Goal: Transaction & Acquisition: Purchase product/service

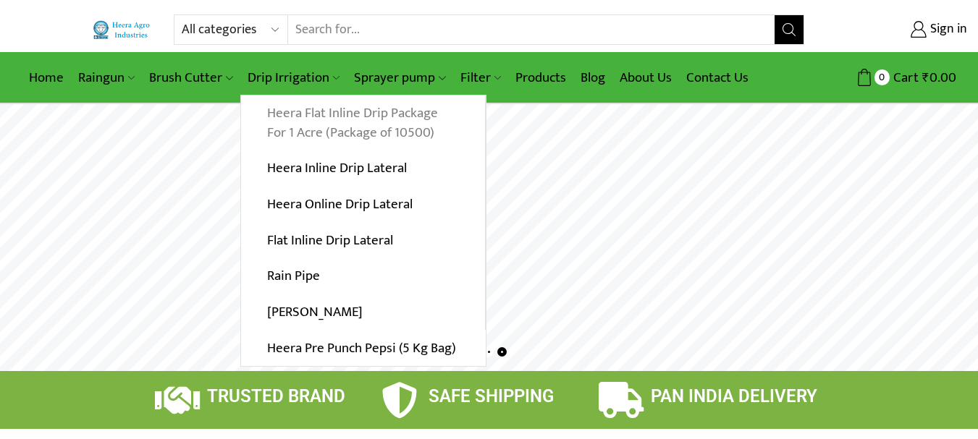
click at [328, 120] on link "Heera Flat Inline Drip Package For 1 Acre (Package of 10500)" at bounding box center [363, 124] width 244 height 56
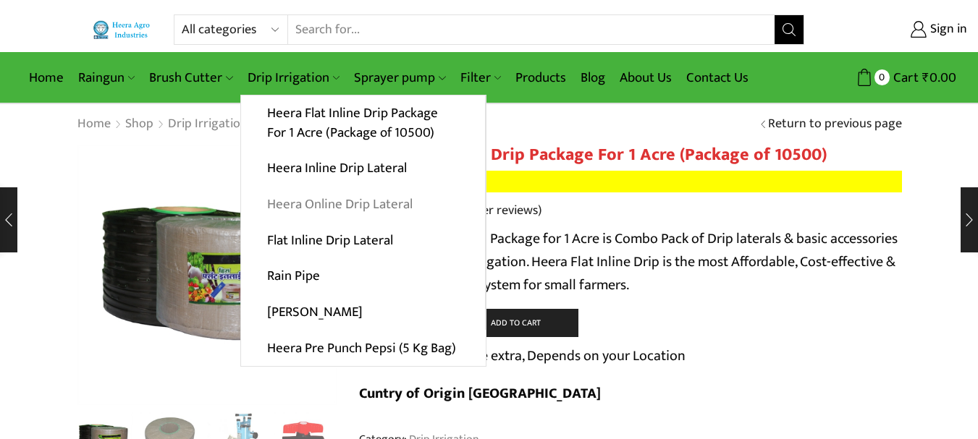
click at [353, 203] on link "Heera Online Drip Lateral" at bounding box center [363, 205] width 244 height 36
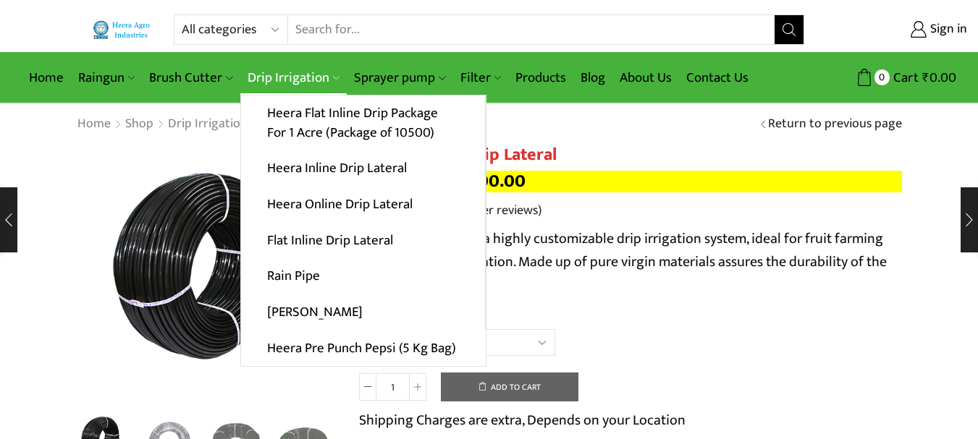
click at [328, 78] on link "Drip Irrigation" at bounding box center [293, 78] width 106 height 34
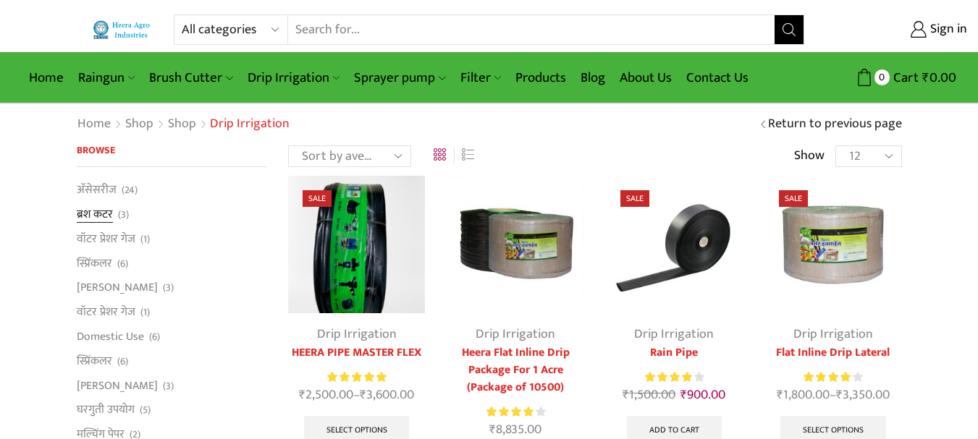
click at [109, 207] on link "ब्रश कटर" at bounding box center [95, 215] width 36 height 25
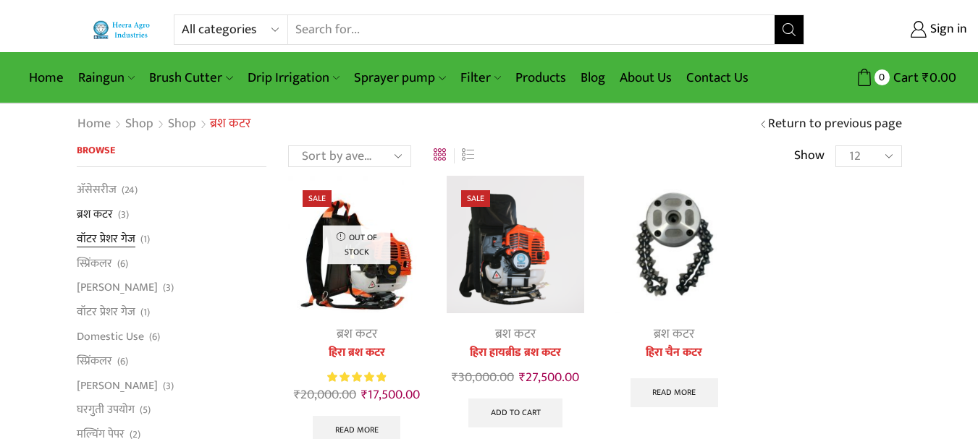
click at [101, 231] on link "वॉटर प्रेशर गेज" at bounding box center [106, 239] width 59 height 25
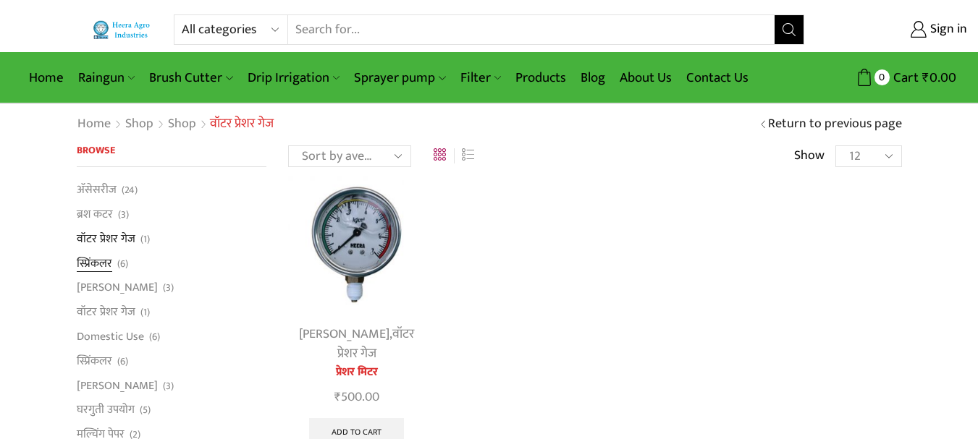
click at [101, 263] on link "स्प्रिंकलर" at bounding box center [94, 263] width 35 height 25
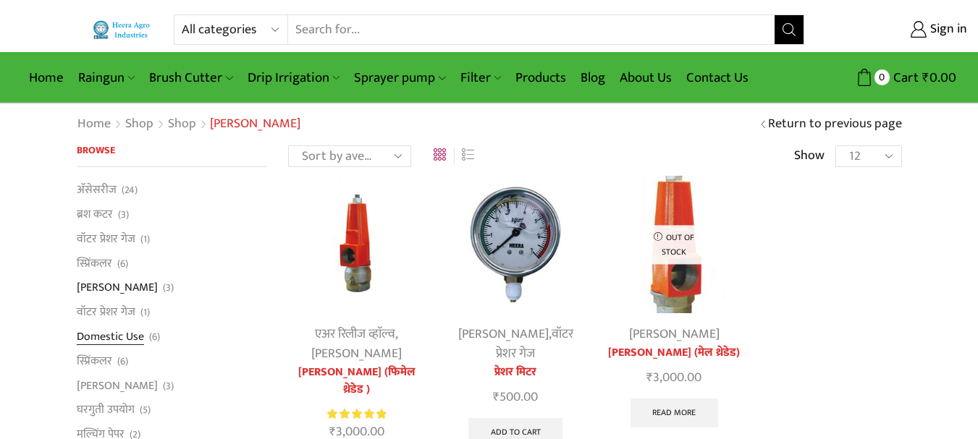
click at [126, 337] on link "Domestic Use" at bounding box center [110, 336] width 67 height 25
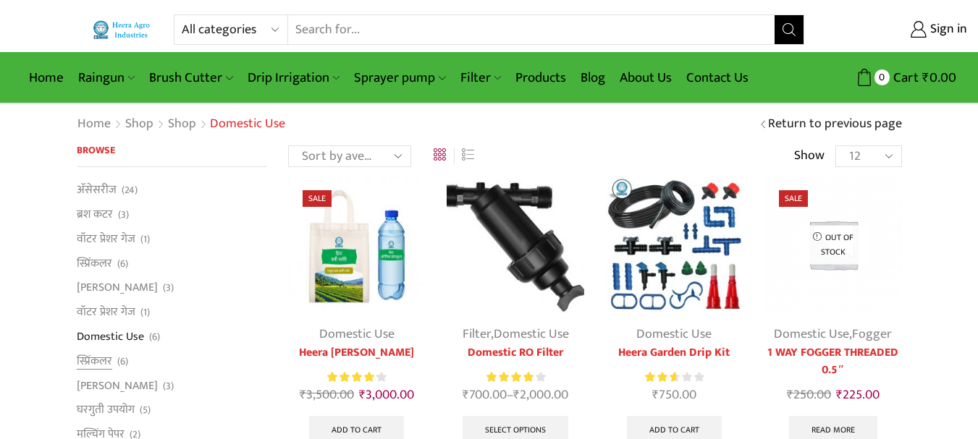
click at [117, 361] on span "(6)" at bounding box center [122, 362] width 11 height 14
click at [101, 353] on link "स्प्रिंकलर" at bounding box center [94, 361] width 35 height 25
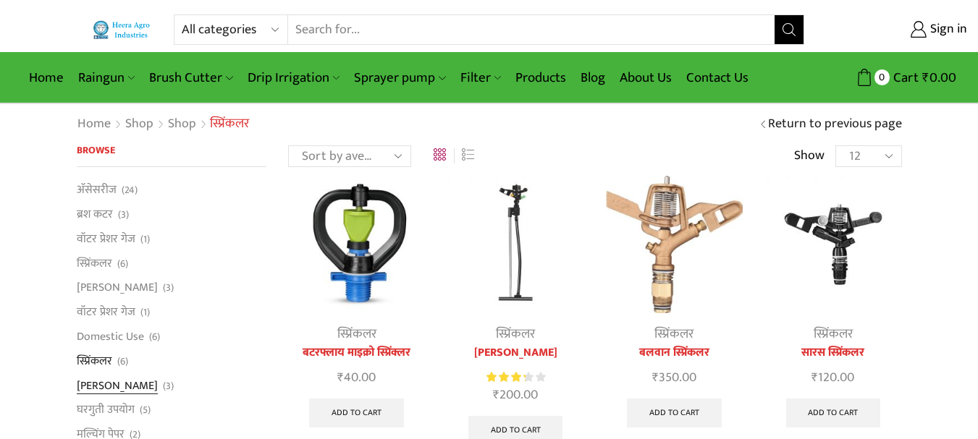
click at [120, 380] on link "[PERSON_NAME]" at bounding box center [117, 386] width 81 height 25
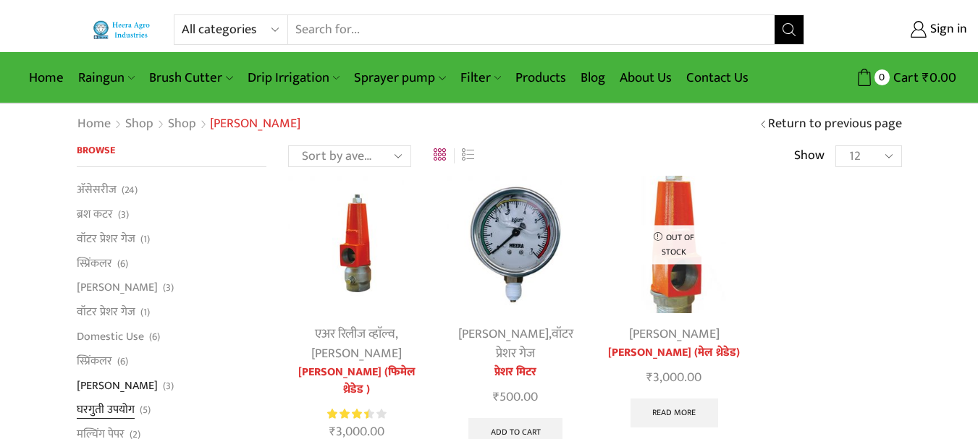
click at [119, 408] on link "घरगुती उपयोग" at bounding box center [106, 410] width 58 height 25
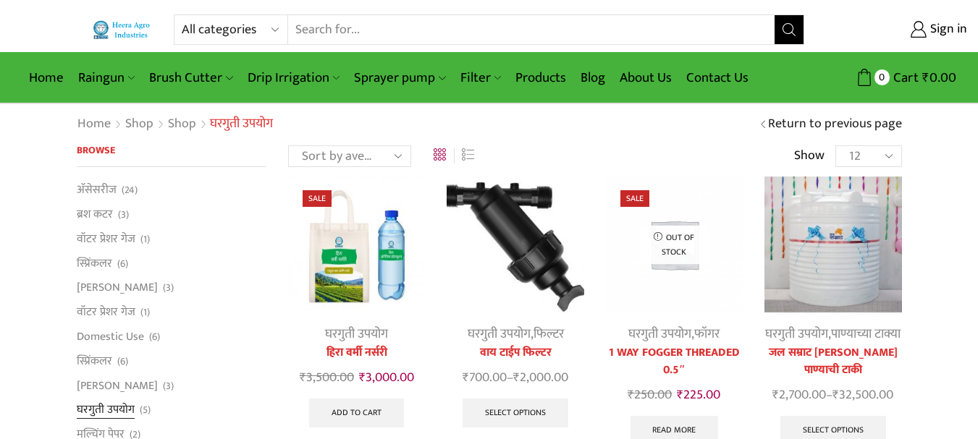
scroll to position [483, 0]
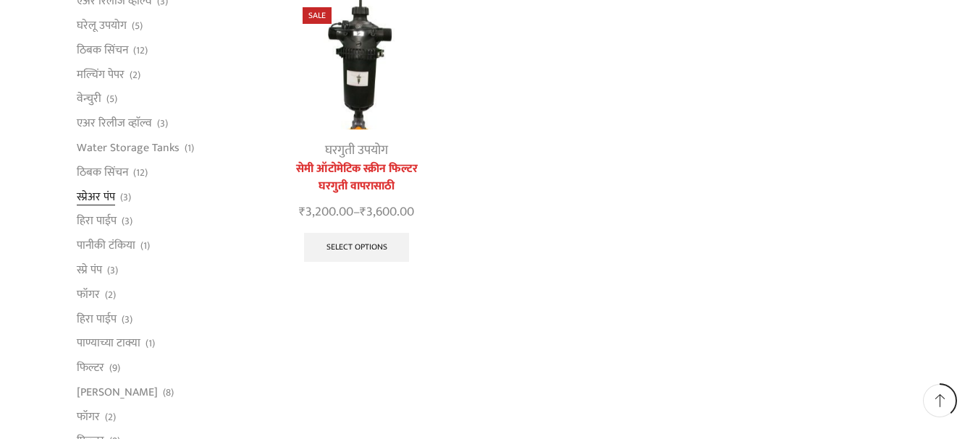
click at [101, 193] on link "स्प्रेअर पंप" at bounding box center [96, 197] width 38 height 25
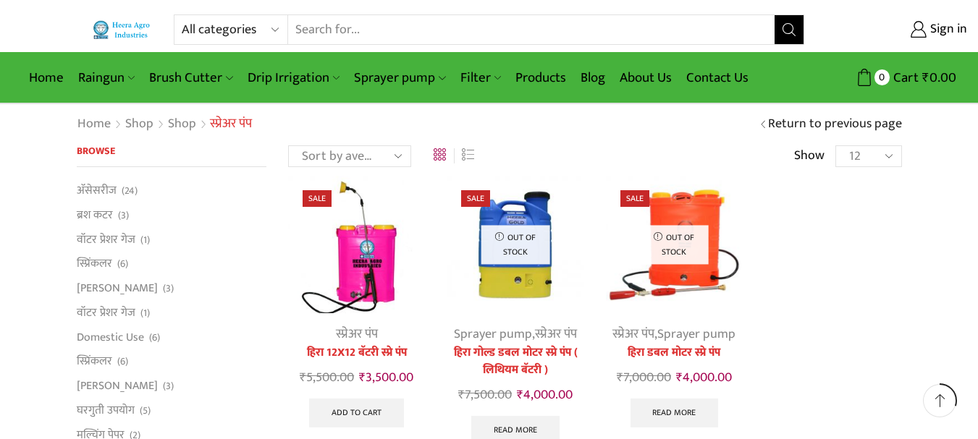
scroll to position [483, 0]
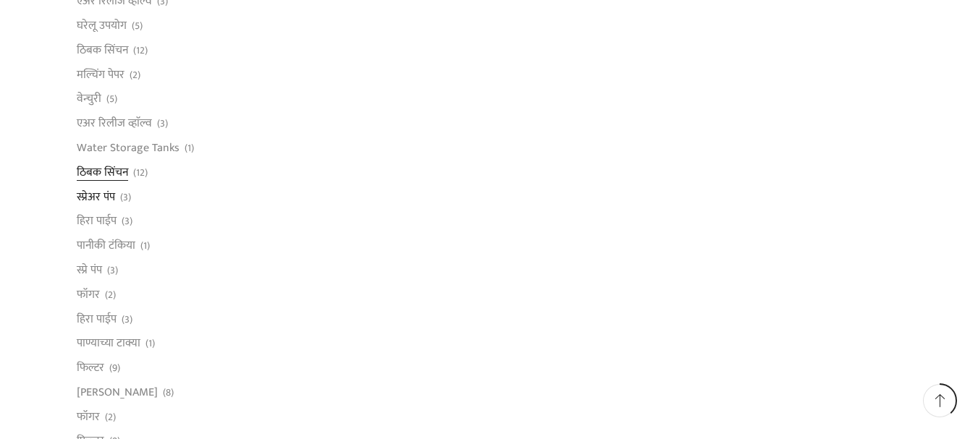
click at [90, 171] on link "ठिबक सिंचन" at bounding box center [102, 172] width 51 height 25
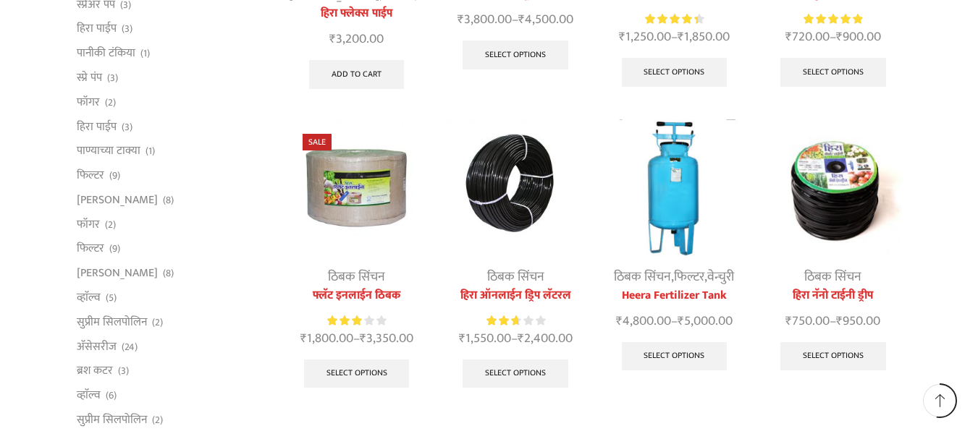
scroll to position [666, 0]
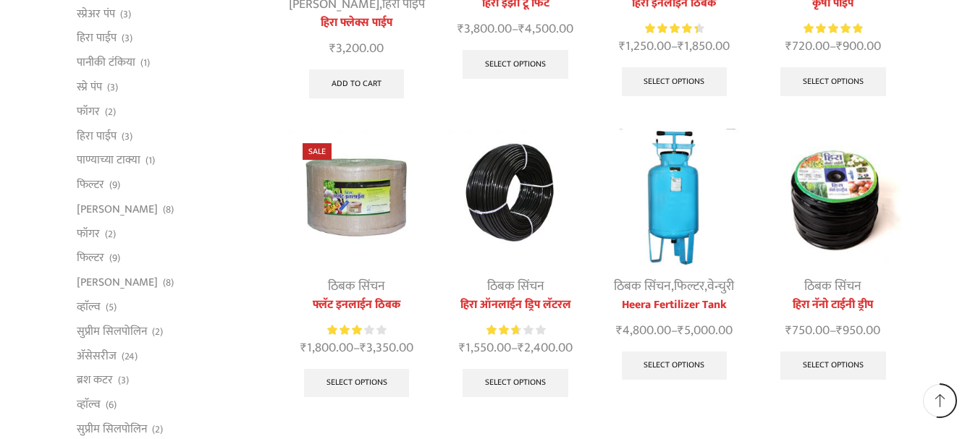
click at [356, 205] on img at bounding box center [356, 197] width 137 height 137
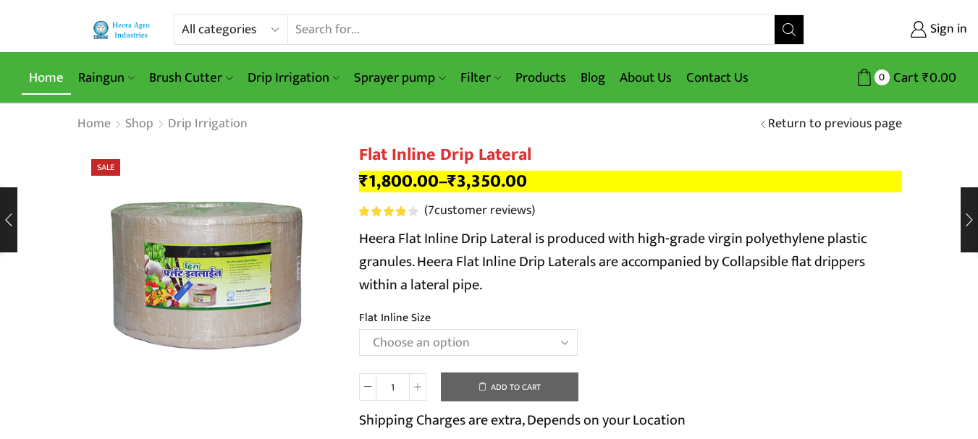
click at [38, 75] on link "Home" at bounding box center [46, 78] width 49 height 34
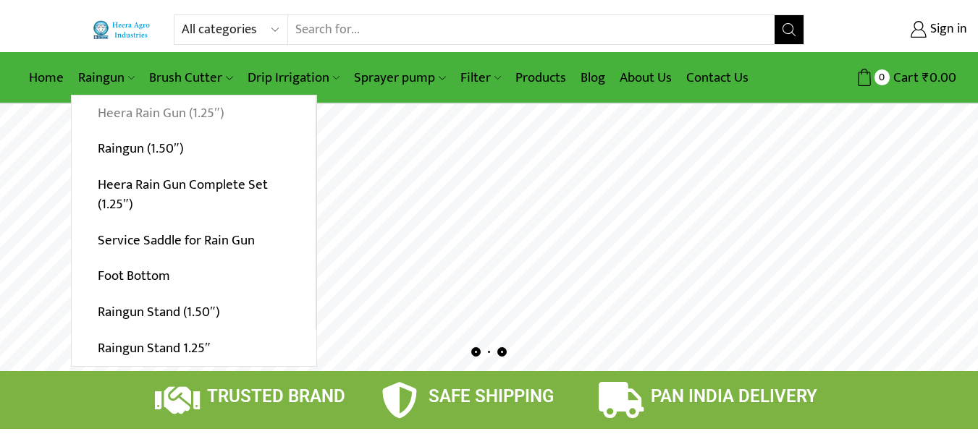
click at [149, 112] on link "Heera Rain Gun (1.25″)" at bounding box center [194, 114] width 244 height 36
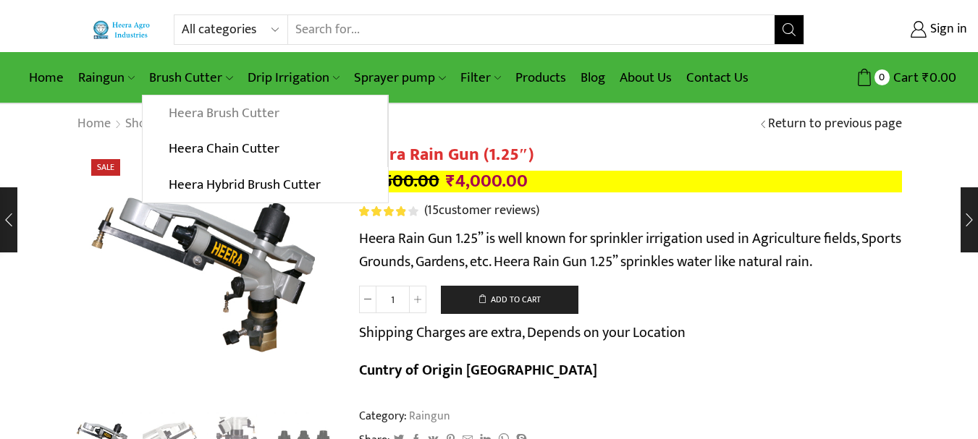
click at [218, 109] on link "Heera Brush Cutter" at bounding box center [265, 114] width 244 height 36
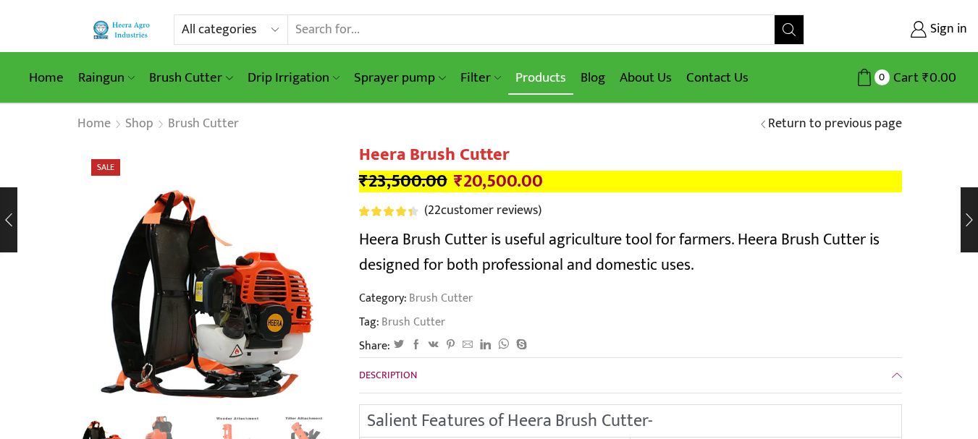
click at [547, 75] on link "Products" at bounding box center [540, 78] width 65 height 34
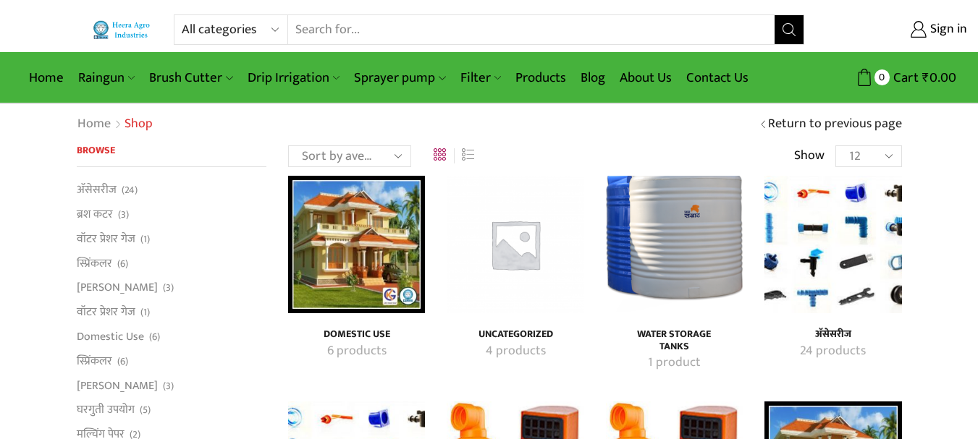
click at [772, 227] on img "Visit product category अ‍ॅसेसरीज" at bounding box center [832, 244] width 137 height 137
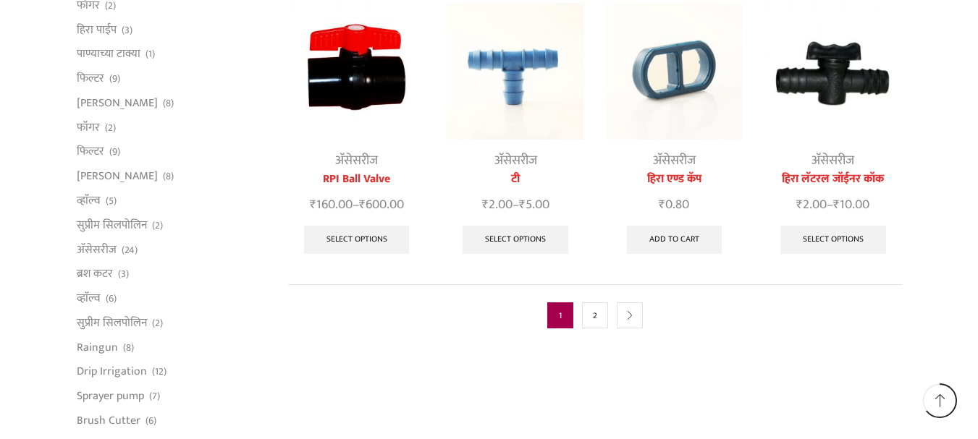
scroll to position [830, 0]
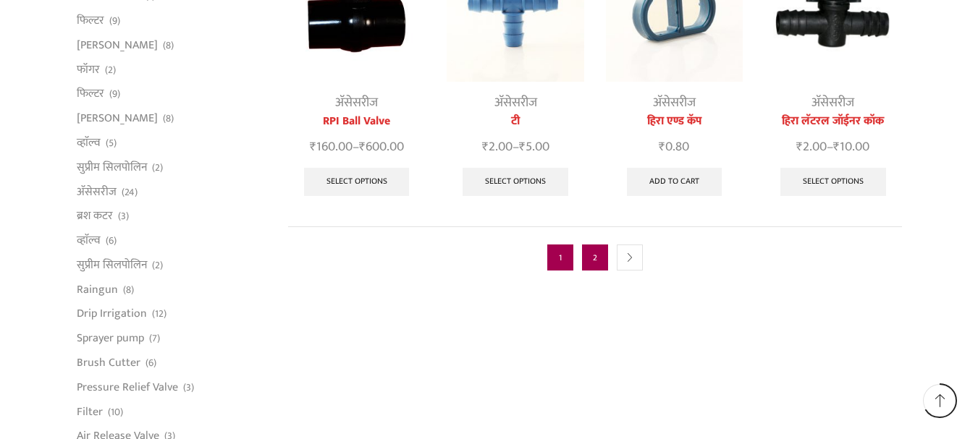
click at [598, 245] on link "2" at bounding box center [595, 258] width 26 height 26
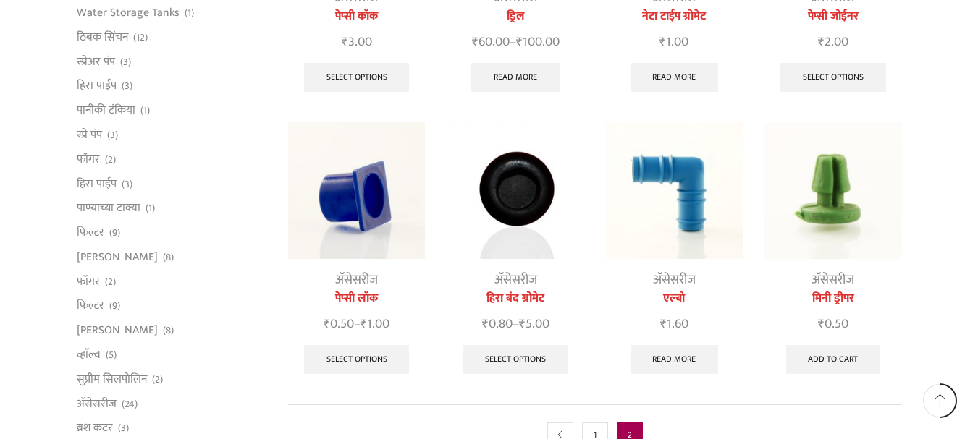
scroll to position [743, 0]
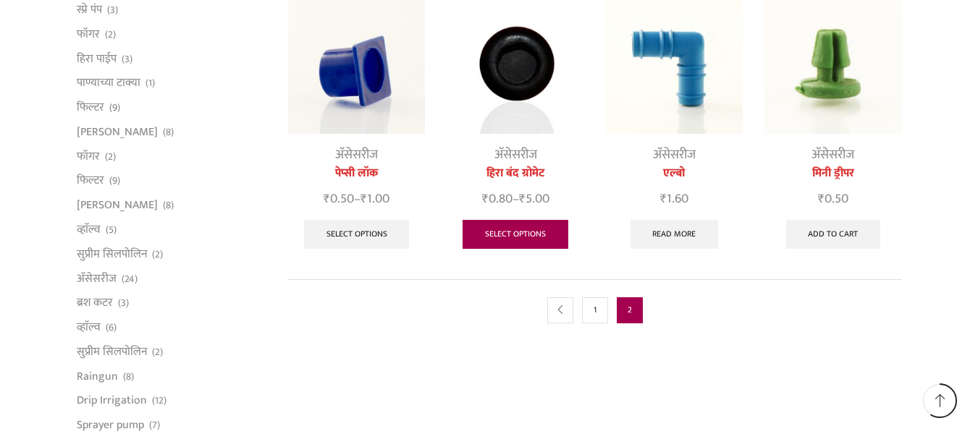
click at [539, 229] on link "Select options" at bounding box center [516, 234] width 106 height 29
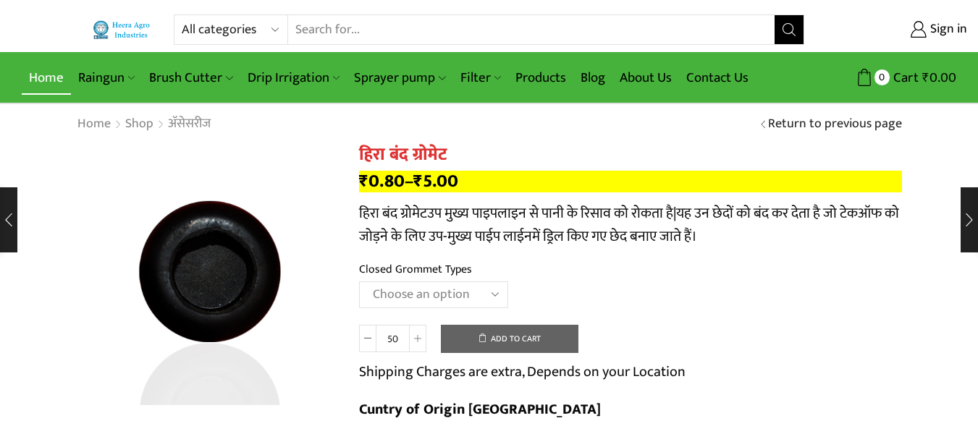
click at [56, 80] on link "Home" at bounding box center [46, 78] width 49 height 34
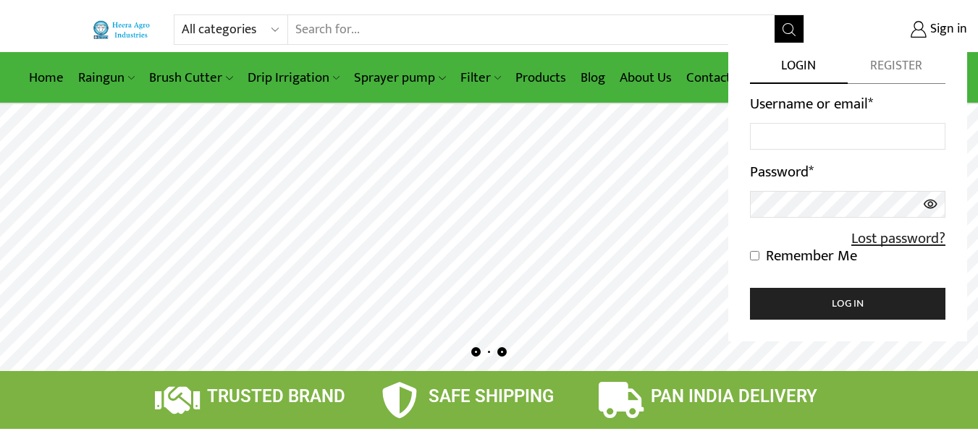
click at [888, 59] on span "Register" at bounding box center [897, 70] width 98 height 27
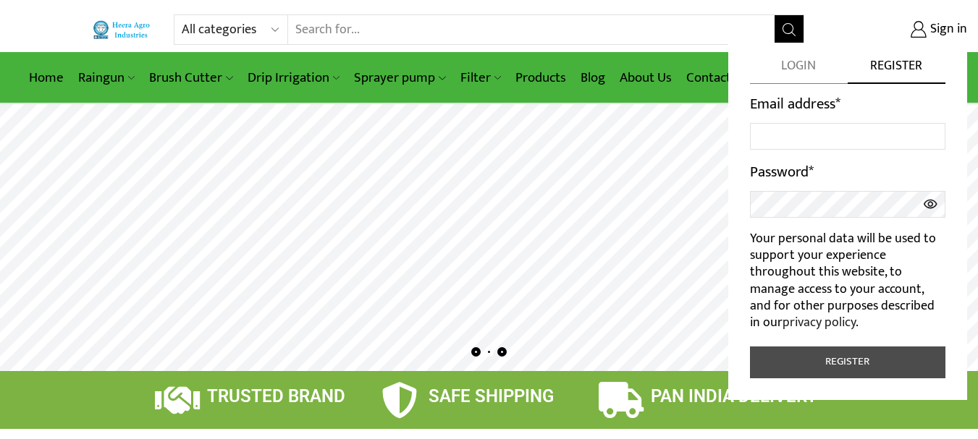
click at [849, 355] on button "Register" at bounding box center [847, 363] width 195 height 32
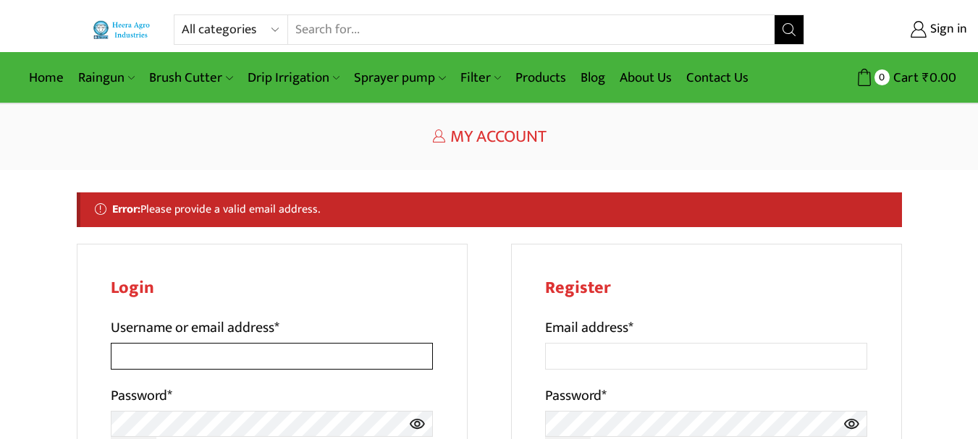
click at [216, 361] on input "Username or email address *" at bounding box center [272, 356] width 323 height 27
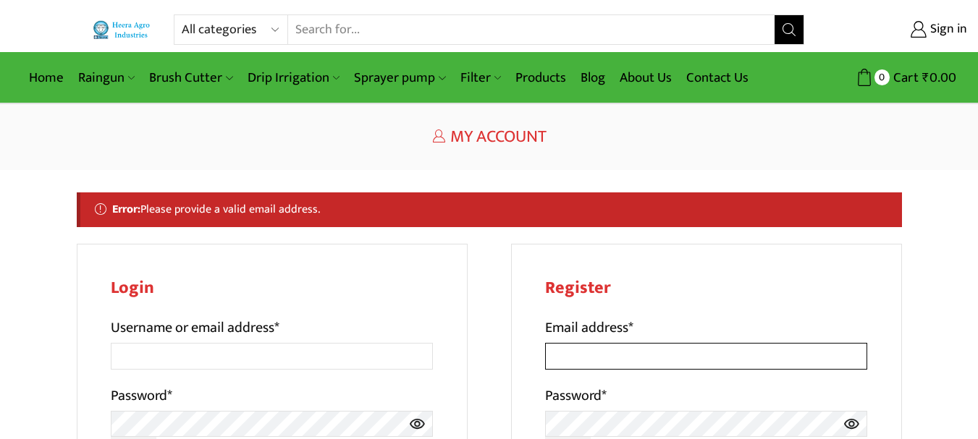
click at [617, 353] on input "Email address *" at bounding box center [706, 356] width 323 height 27
